Goal: Information Seeking & Learning: Stay updated

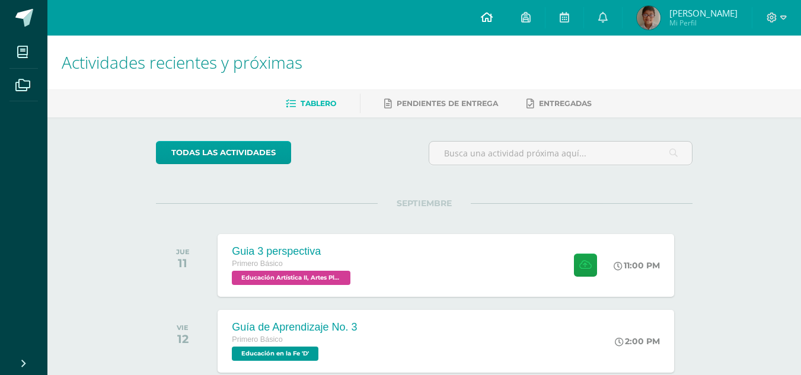
click at [505, 28] on link at bounding box center [487, 18] width 40 height 36
click at [608, 16] on icon at bounding box center [603, 17] width 9 height 11
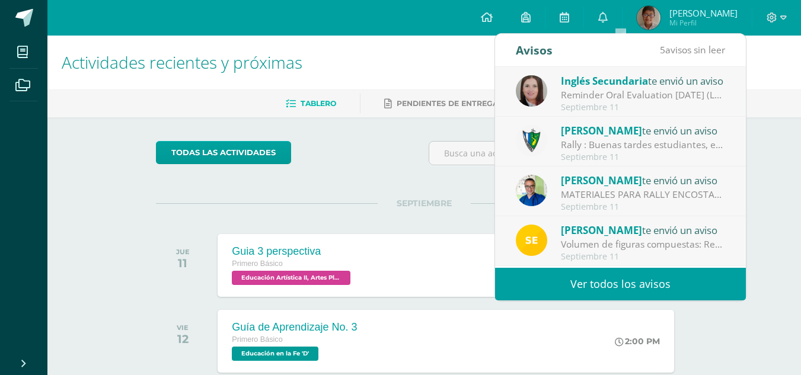
click at [606, 148] on div "Rally : Buenas tardes estudiantes, es un gusto saludarlos. Por este medio se in…" at bounding box center [643, 145] width 165 height 14
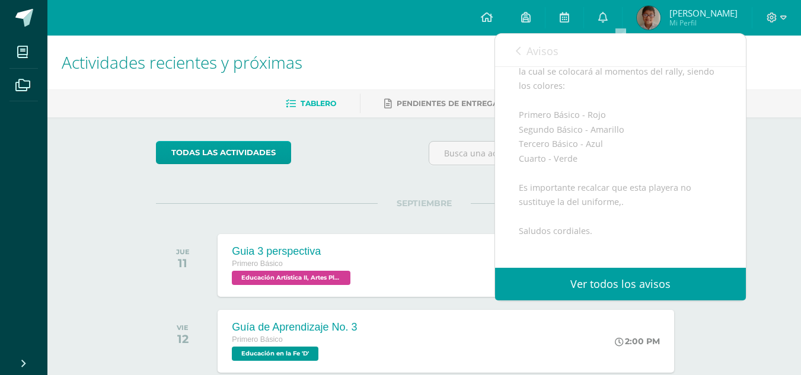
scroll to position [237, 0]
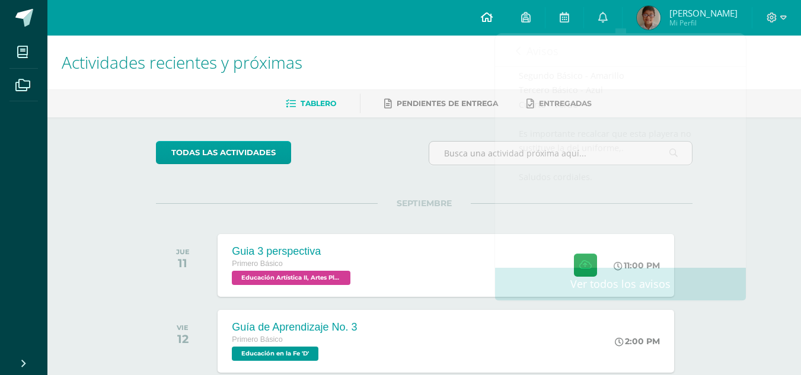
click at [486, 20] on link at bounding box center [487, 18] width 40 height 36
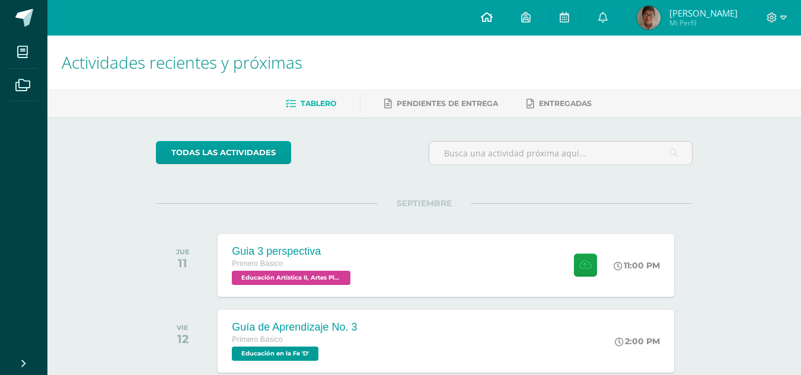
click at [493, 14] on icon at bounding box center [487, 17] width 12 height 11
click at [608, 17] on icon at bounding box center [603, 17] width 9 height 11
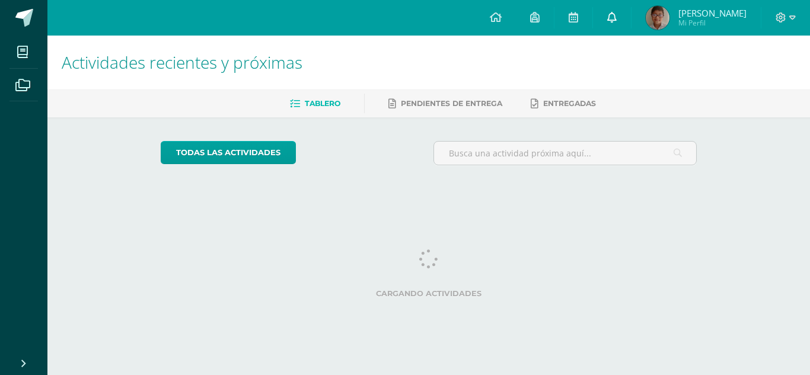
click at [617, 17] on icon at bounding box center [611, 17] width 9 height 11
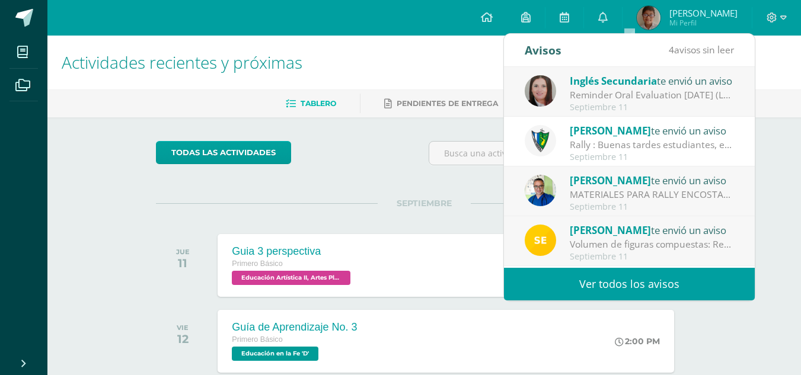
click at [638, 103] on div "Septiembre 11" at bounding box center [652, 108] width 165 height 10
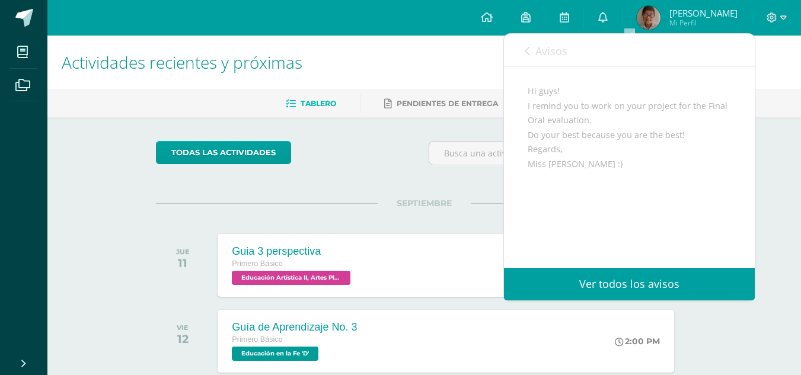
scroll to position [119, 0]
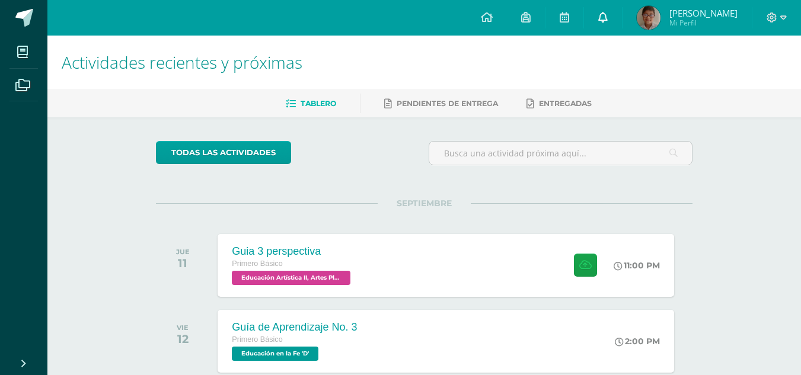
click at [608, 19] on icon at bounding box center [603, 17] width 9 height 11
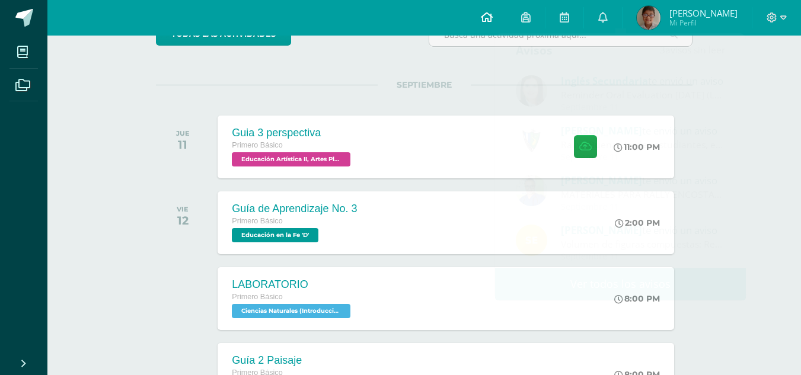
click at [507, 23] on link at bounding box center [487, 18] width 40 height 36
